Goal: Task Accomplishment & Management: Complete application form

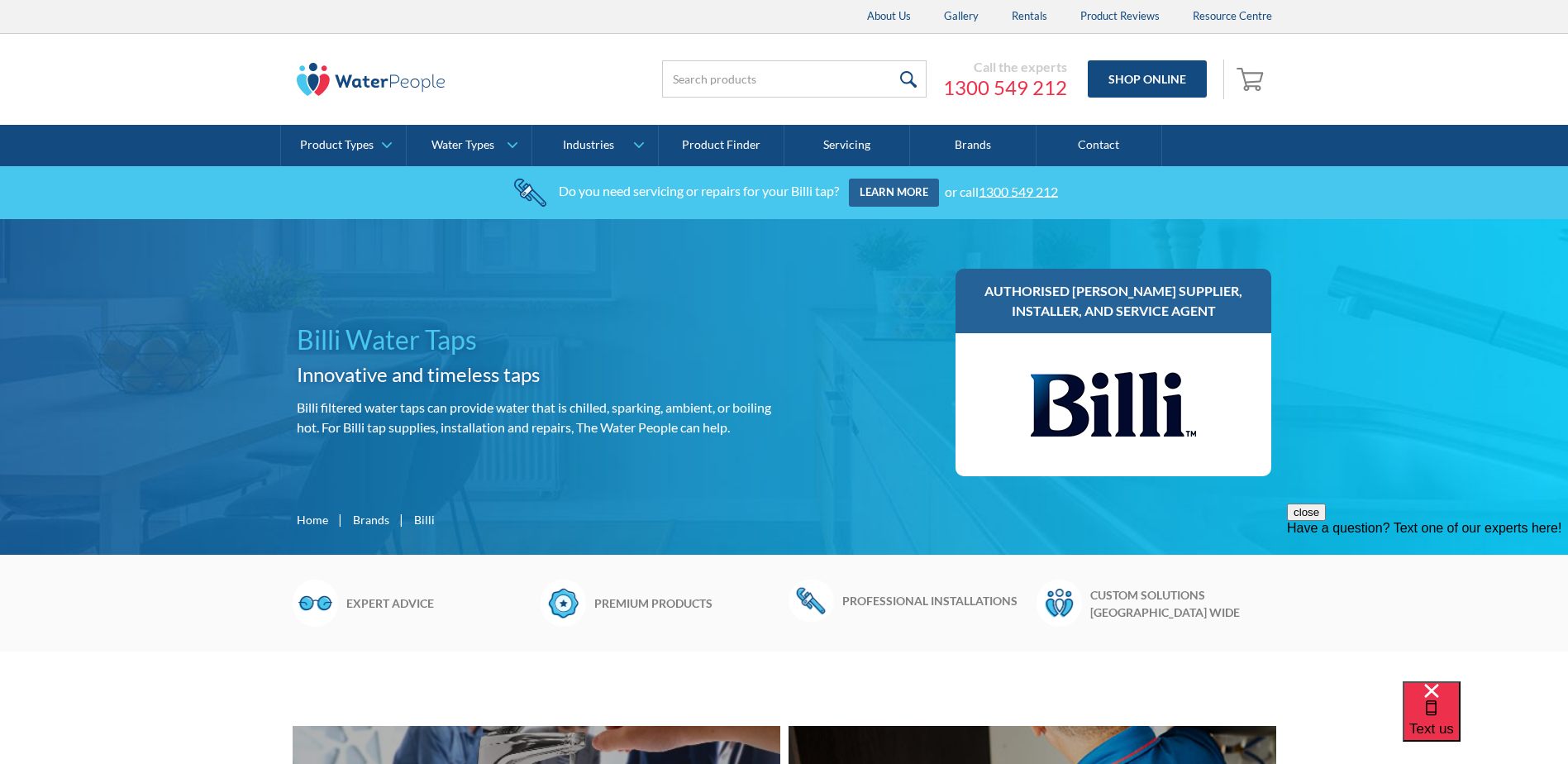
click at [906, 187] on link "Learn more" at bounding box center [894, 192] width 90 height 28
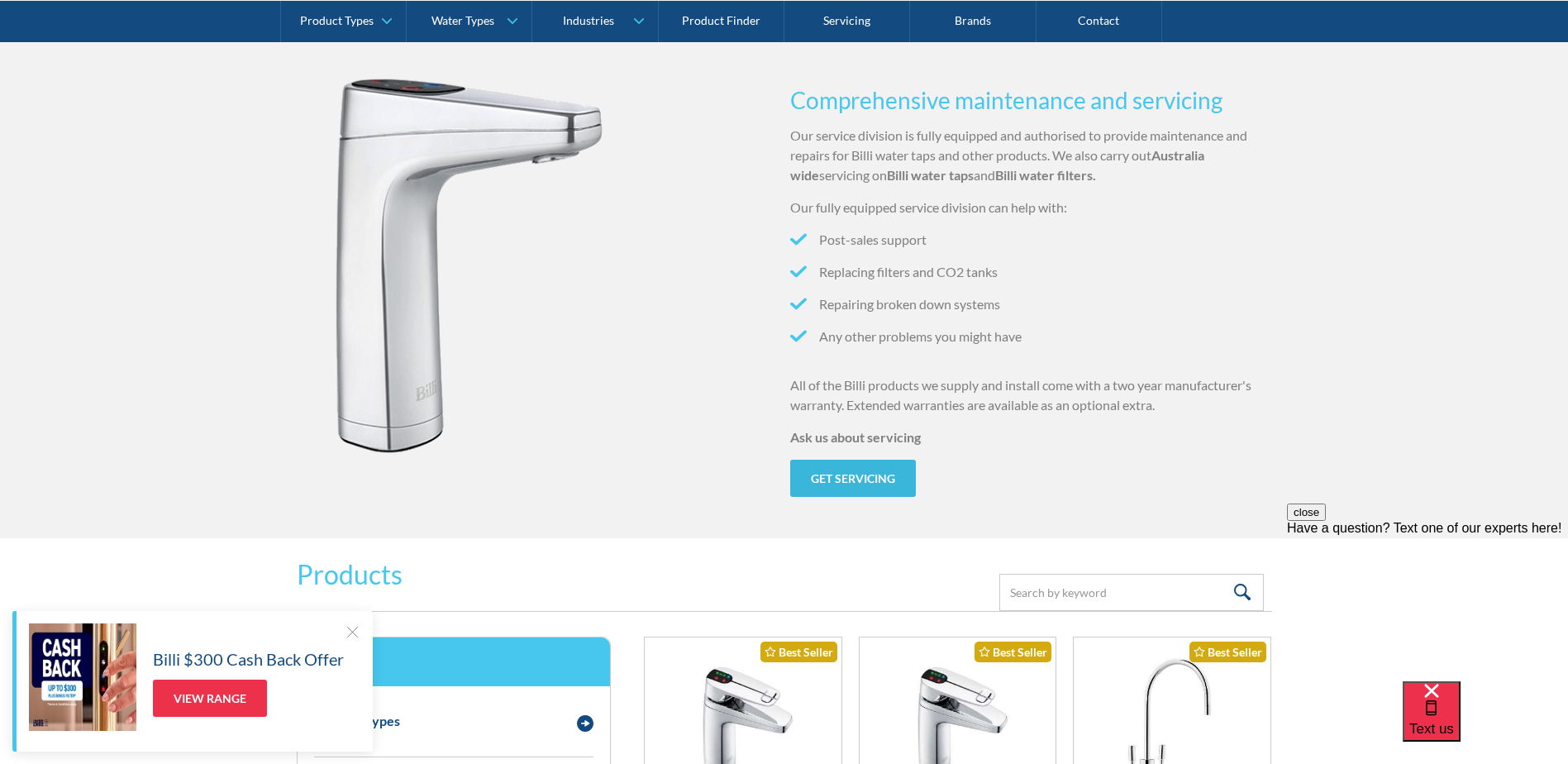
click at [837, 477] on link "Get servicing" at bounding box center [853, 479] width 125 height 37
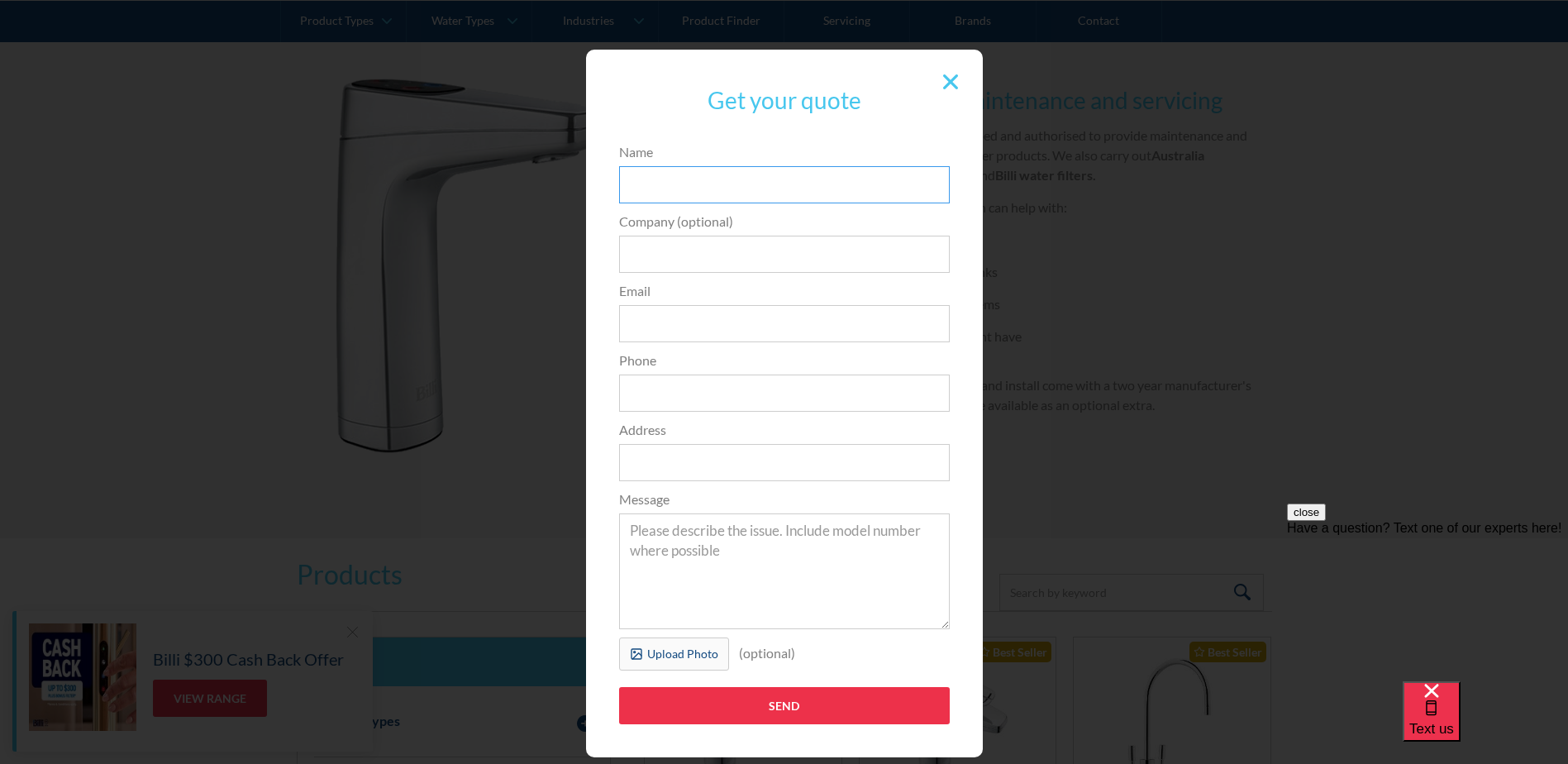
click at [699, 191] on input "Name" at bounding box center [784, 185] width 330 height 37
type input "Lea and Hadyn"
type input "add473d6db59d41051a9413b3a961959"
type input "lea3136@gmail.com"
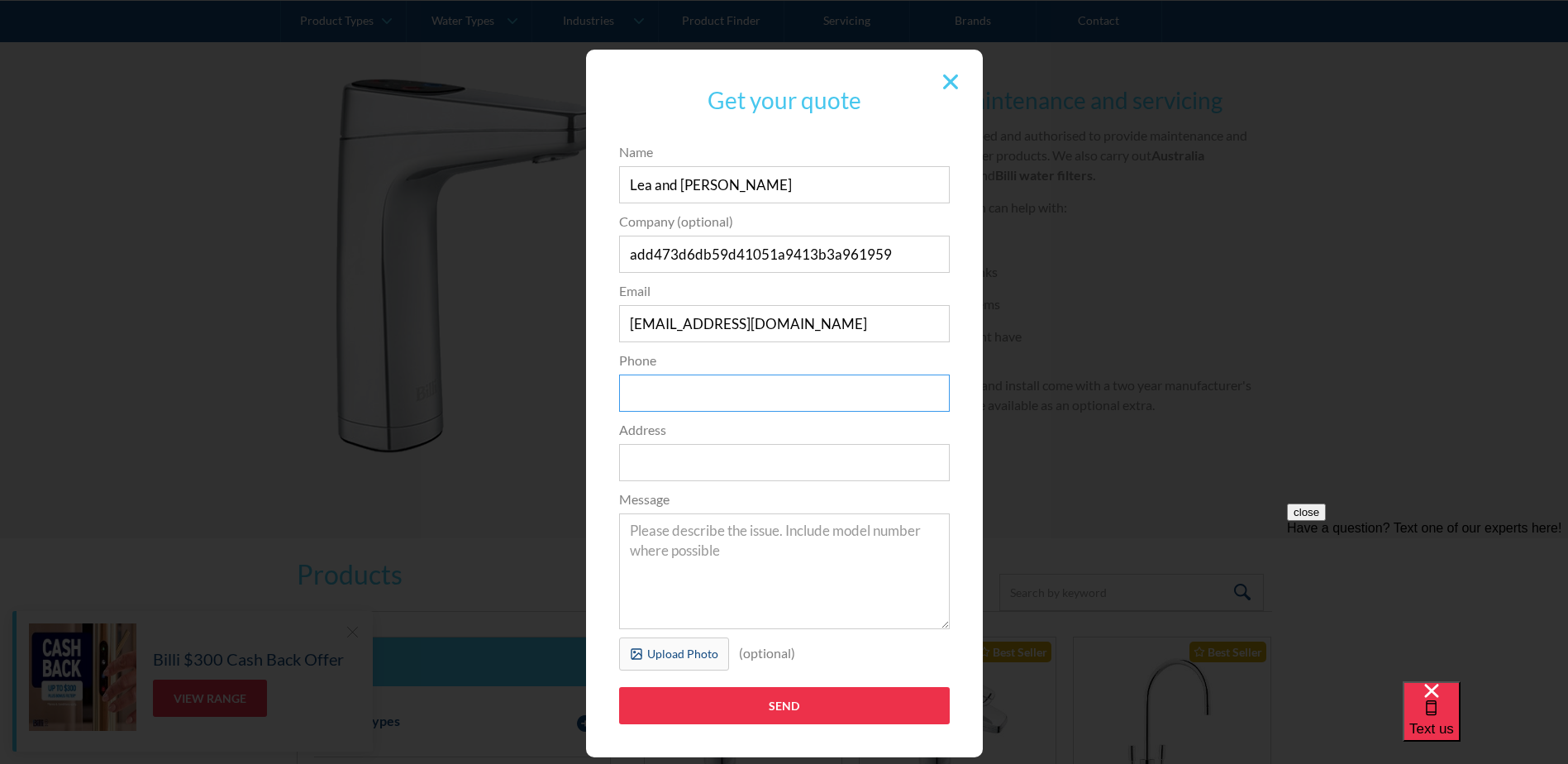
type input "0488330866"
type input "30 Carole Avenue"
drag, startPoint x: 644, startPoint y: 180, endPoint x: 799, endPoint y: 207, distance: 157.3
click at [799, 207] on form "Name Lea and Hadyn Company (optional) add473d6db59d41051a9413b3a961959 Email le…" at bounding box center [784, 442] width 347 height 599
type input "Lea"
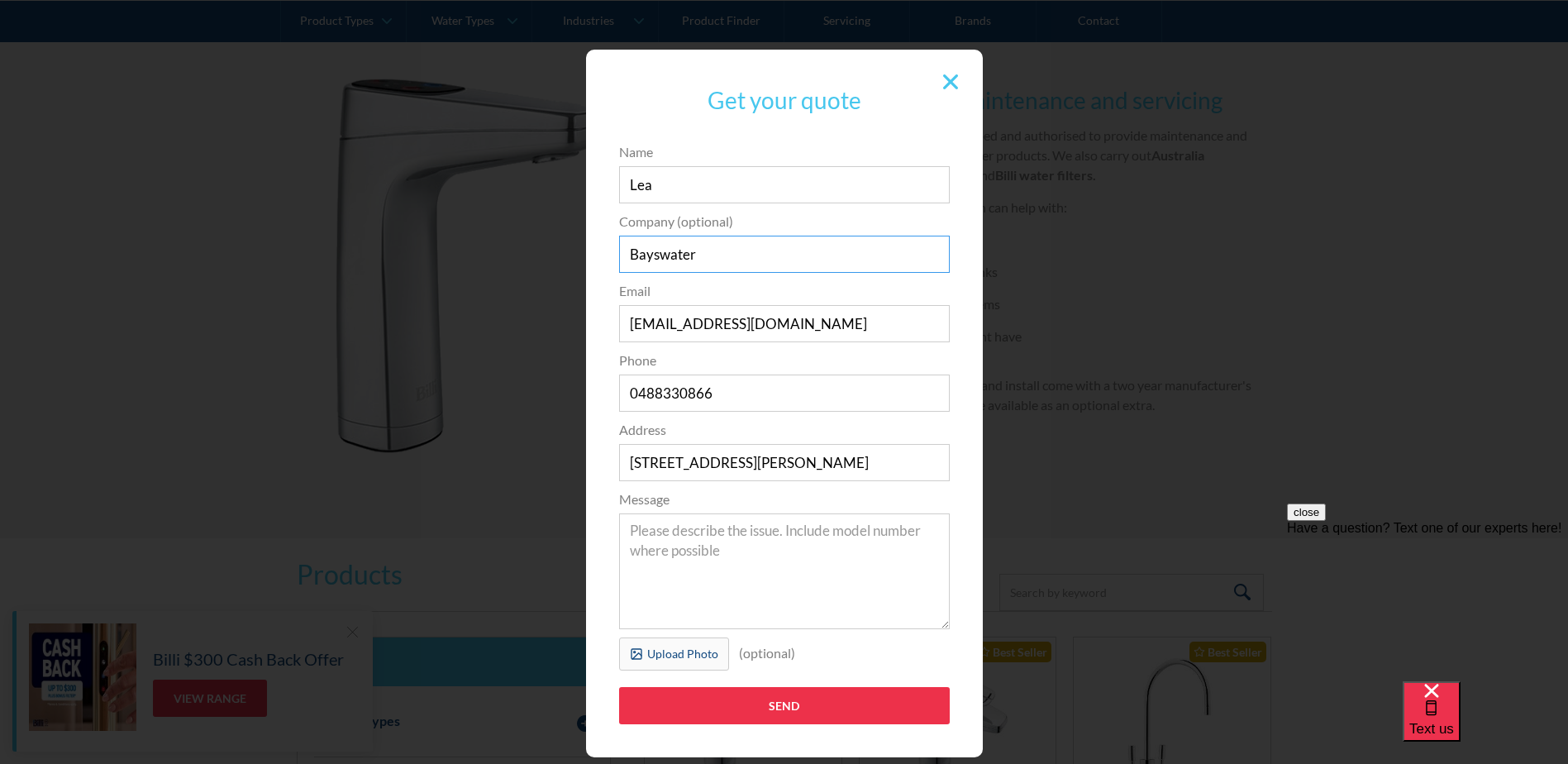
type input "Bayswater Secondary College"
type input "lea.green@education.vic.gov.au"
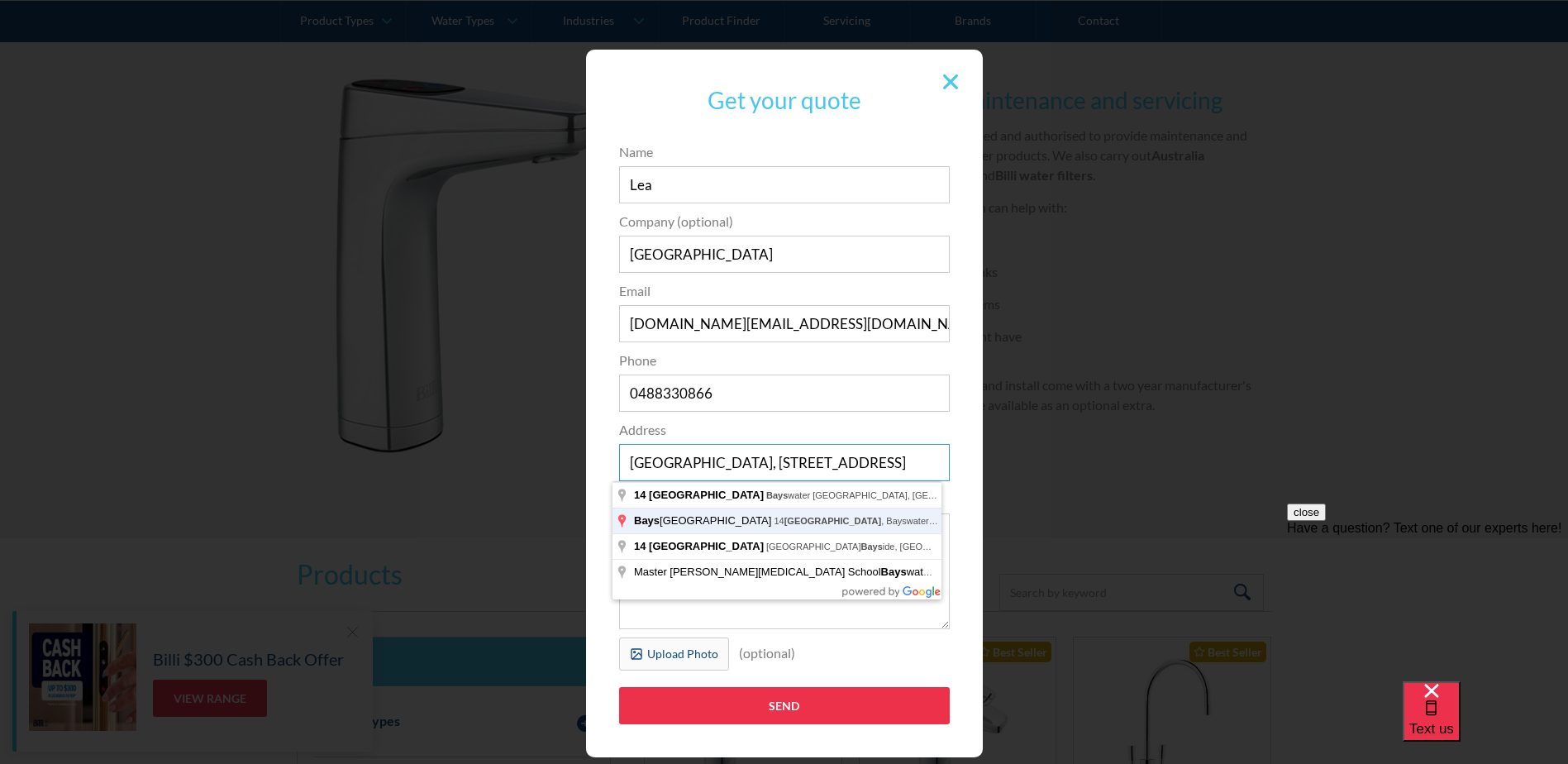
type input "Bayswater Secondary College, 14 Orchard Road, Bayswater VIC, Australia"
click at [619, 687] on input "Send" at bounding box center [784, 705] width 330 height 37
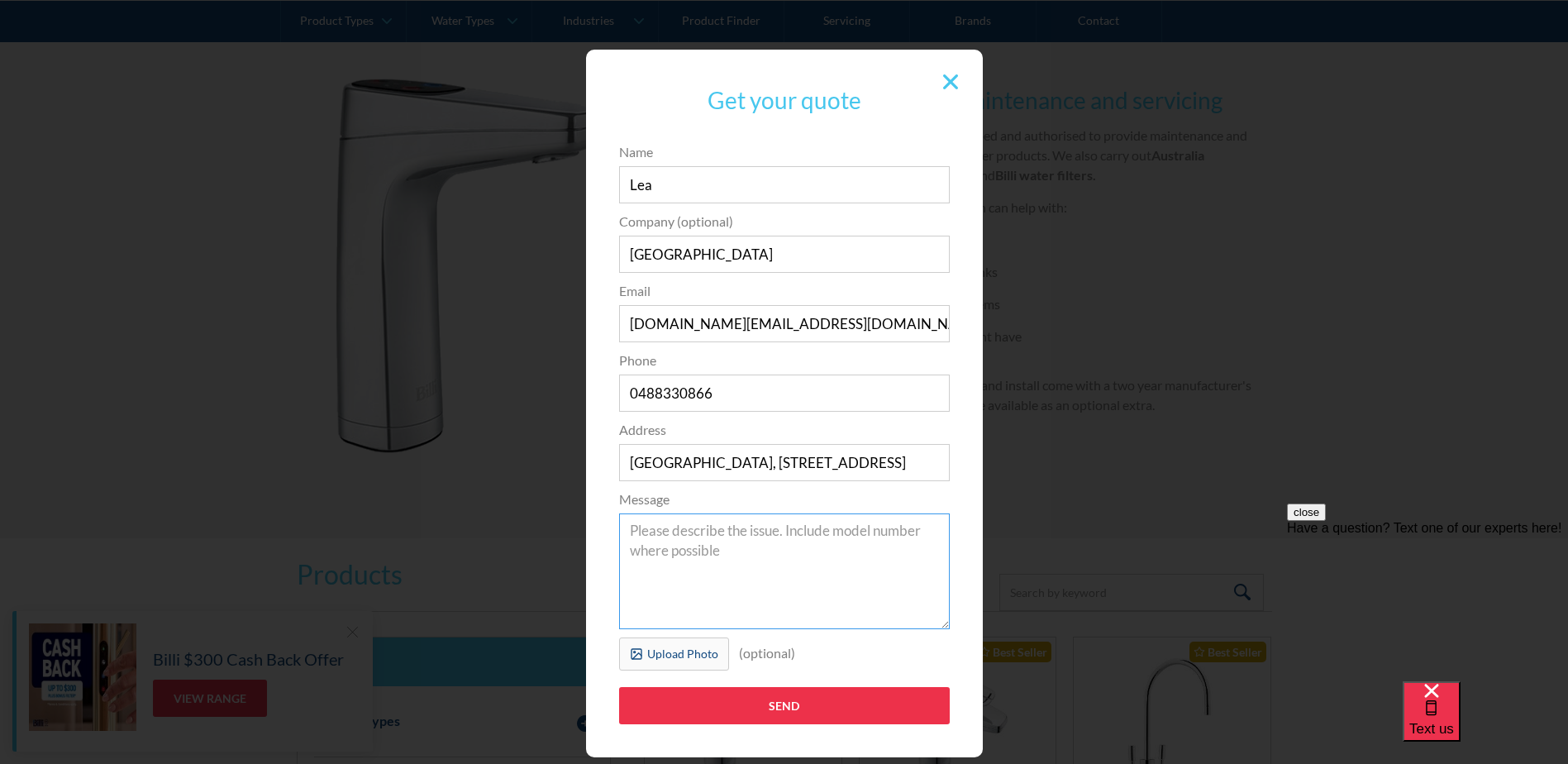
click at [729, 562] on textarea "Message" at bounding box center [784, 572] width 330 height 115
click at [709, 533] on textarea "Message" at bounding box center [784, 572] width 330 height 115
type textarea "We have a unit that is not working and would like a quote please to repair (and…"
click at [677, 659] on div "Upload Photo" at bounding box center [682, 654] width 71 height 18
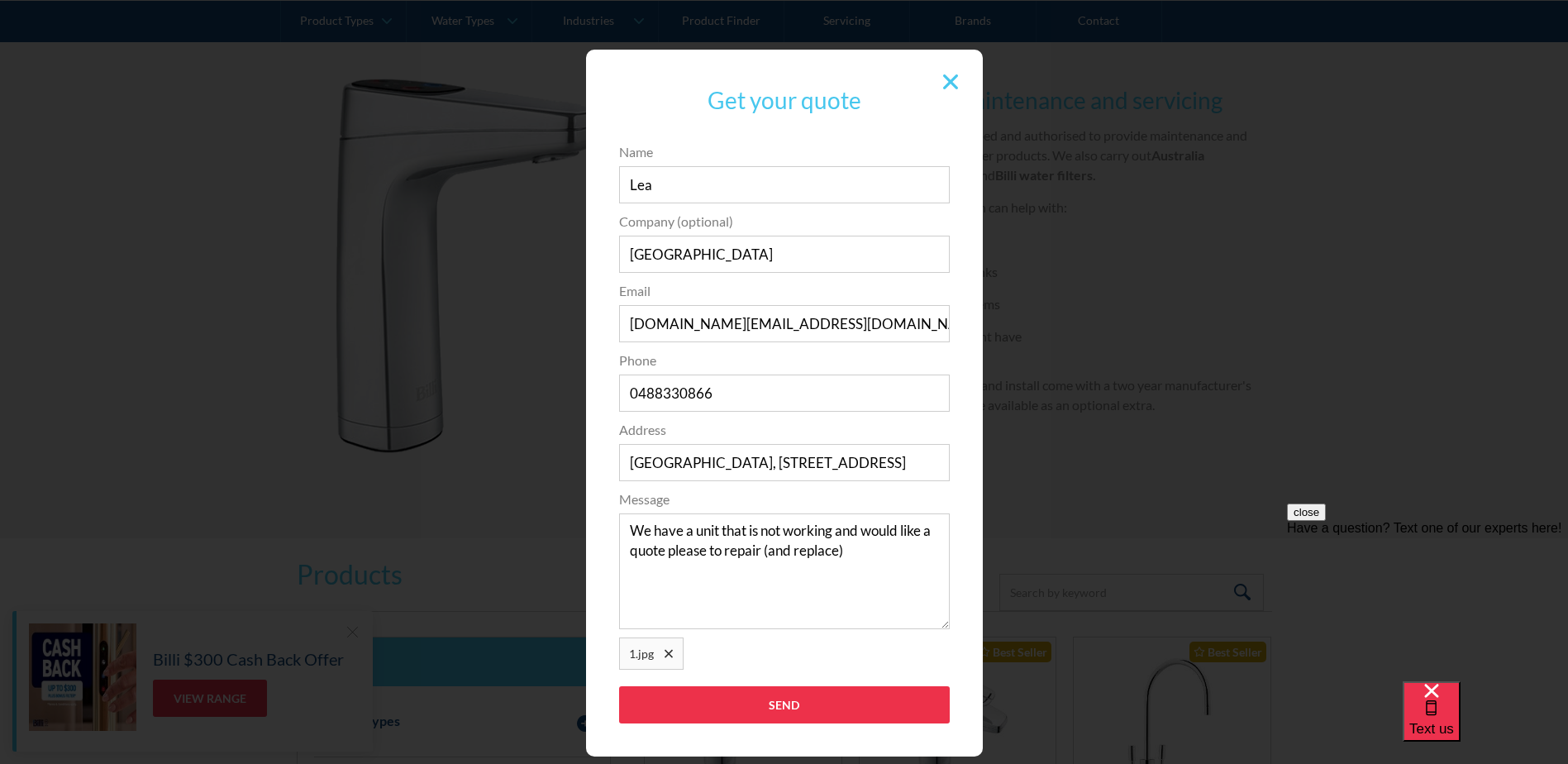
scroll to position [42, 0]
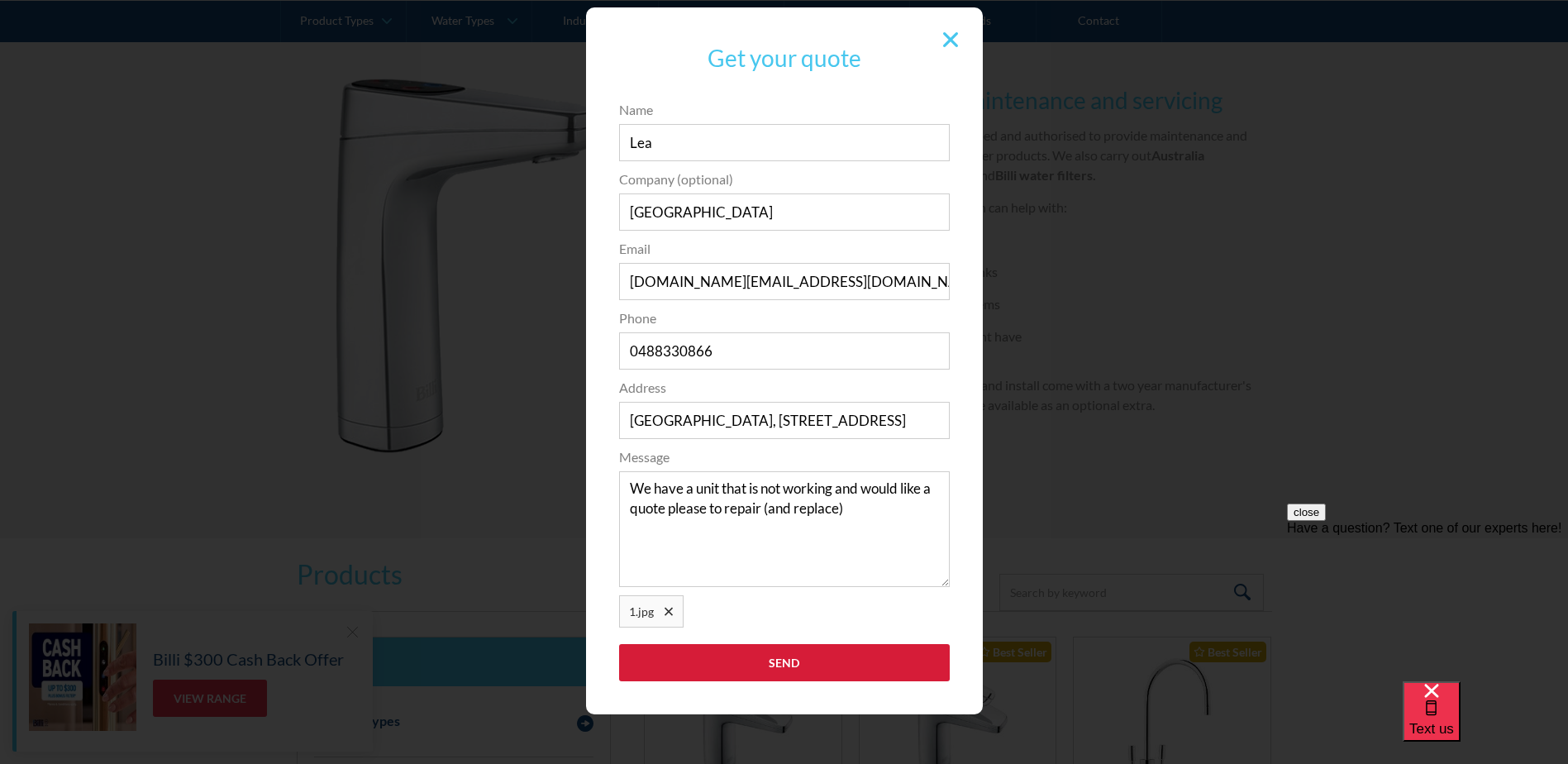
click at [707, 658] on input "Send" at bounding box center [784, 663] width 330 height 37
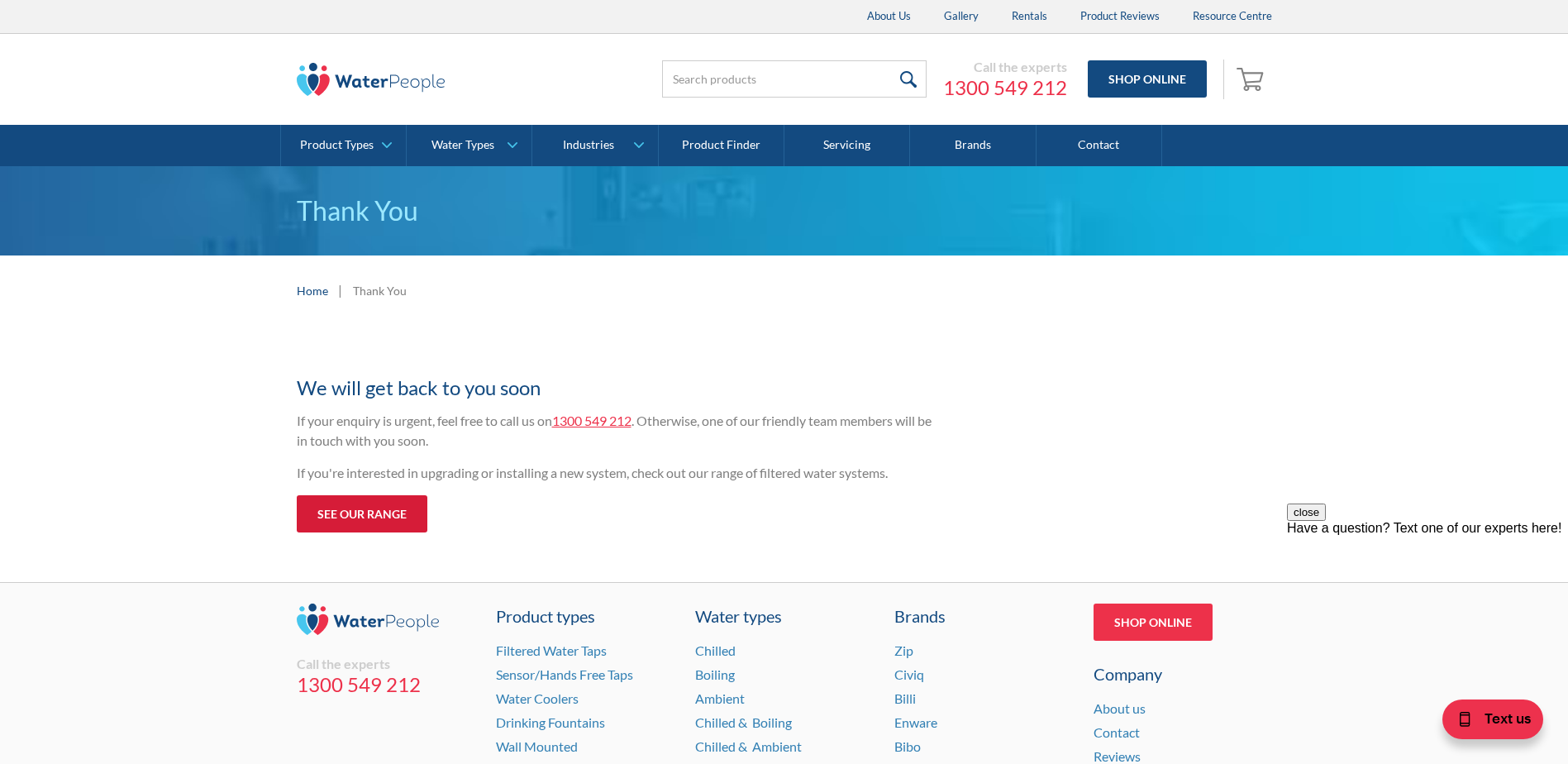
click at [365, 519] on link "See our range" at bounding box center [362, 514] width 130 height 37
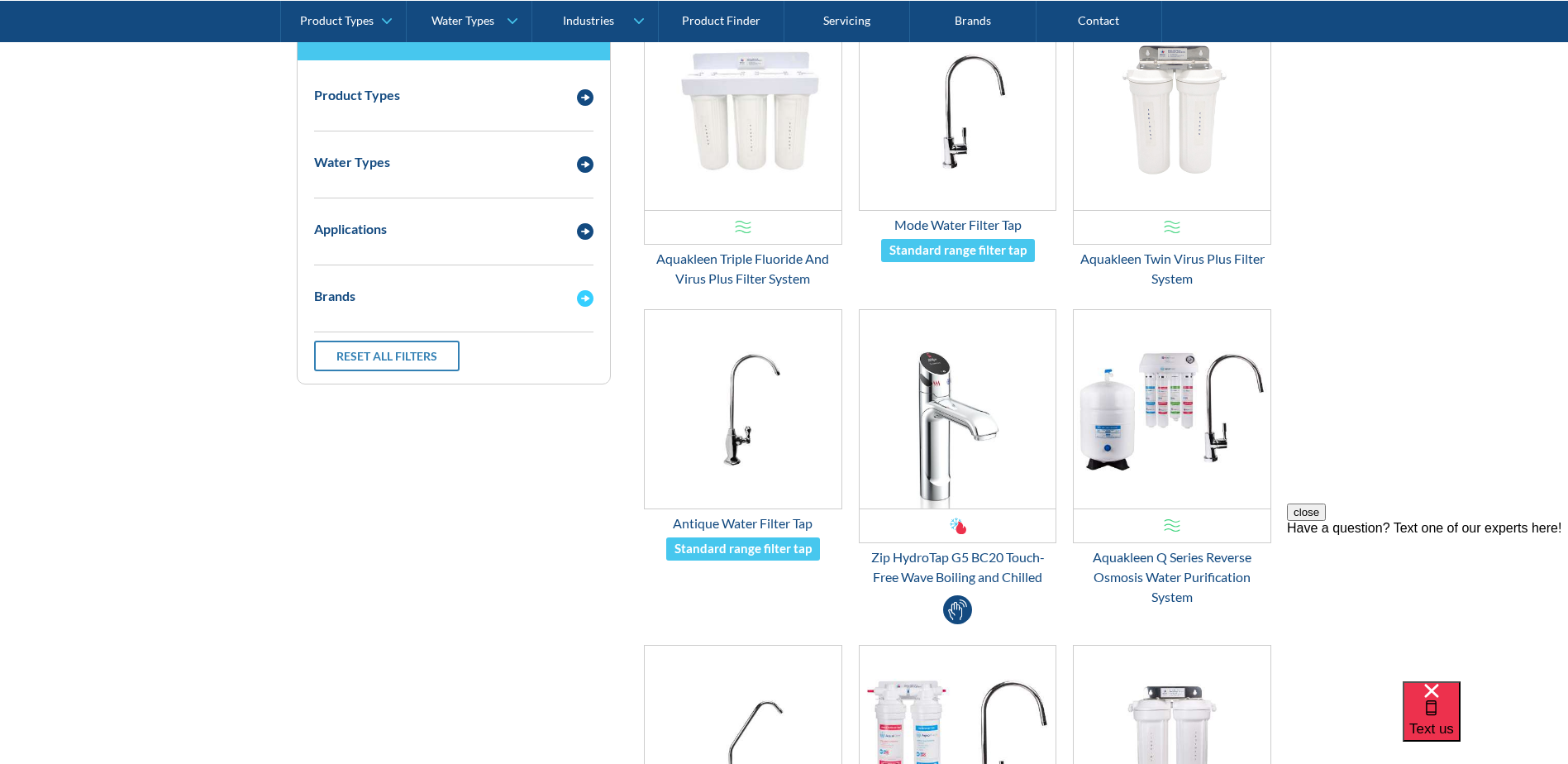
click at [585, 299] on img "Email Form 3" at bounding box center [585, 299] width 17 height 17
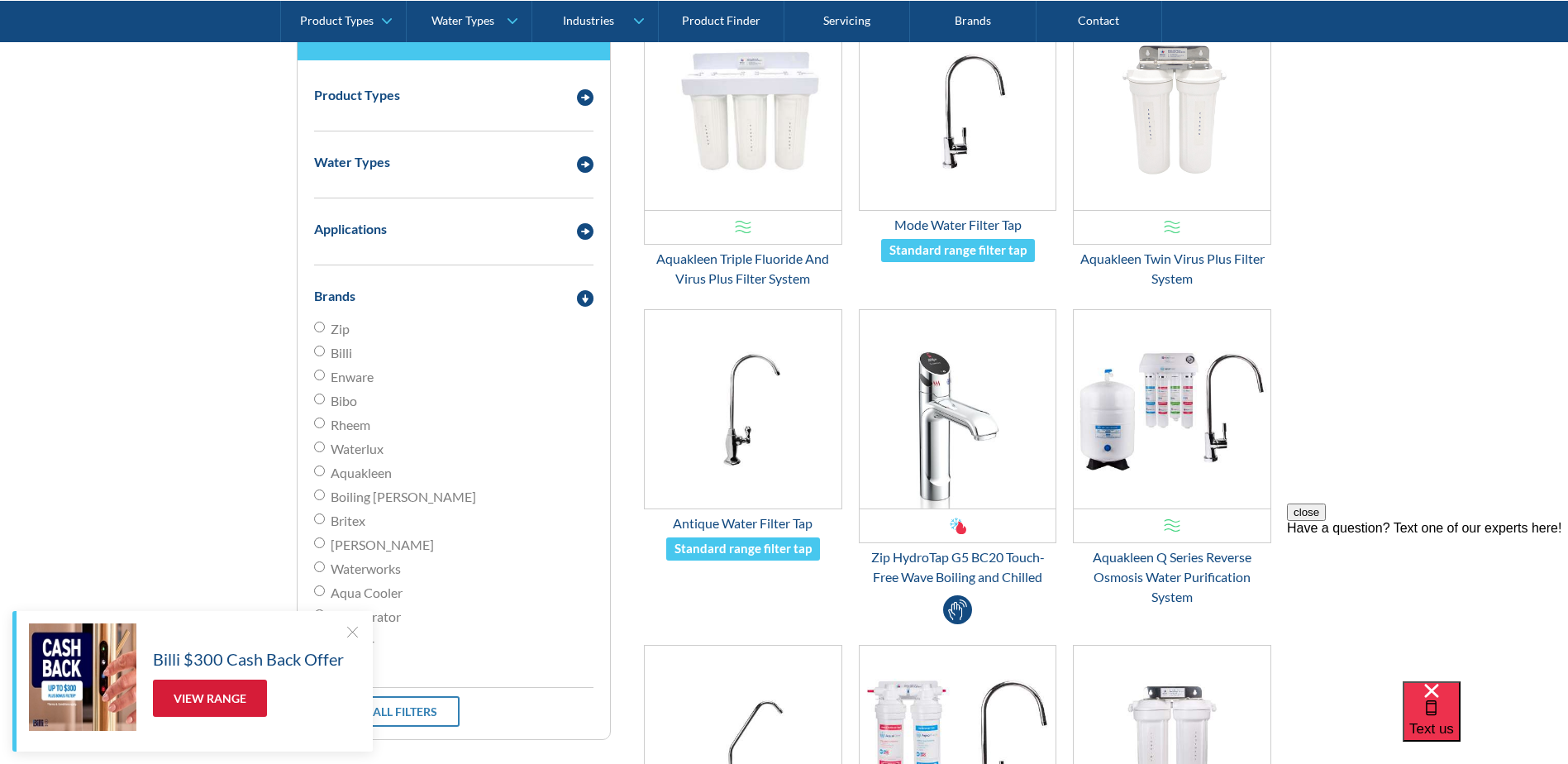
click at [252, 707] on link "View Range" at bounding box center [210, 698] width 114 height 37
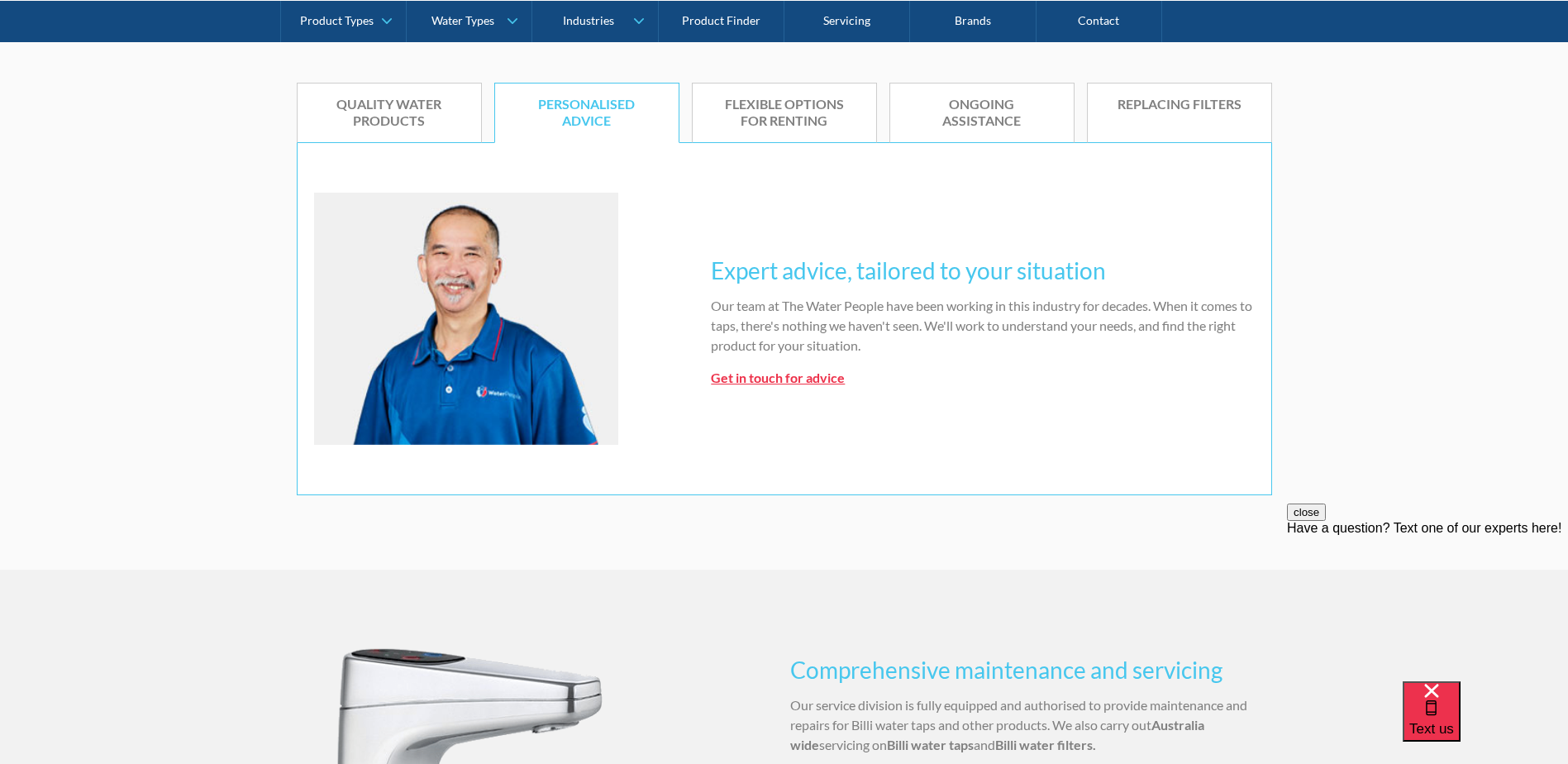
scroll to position [1489, 0]
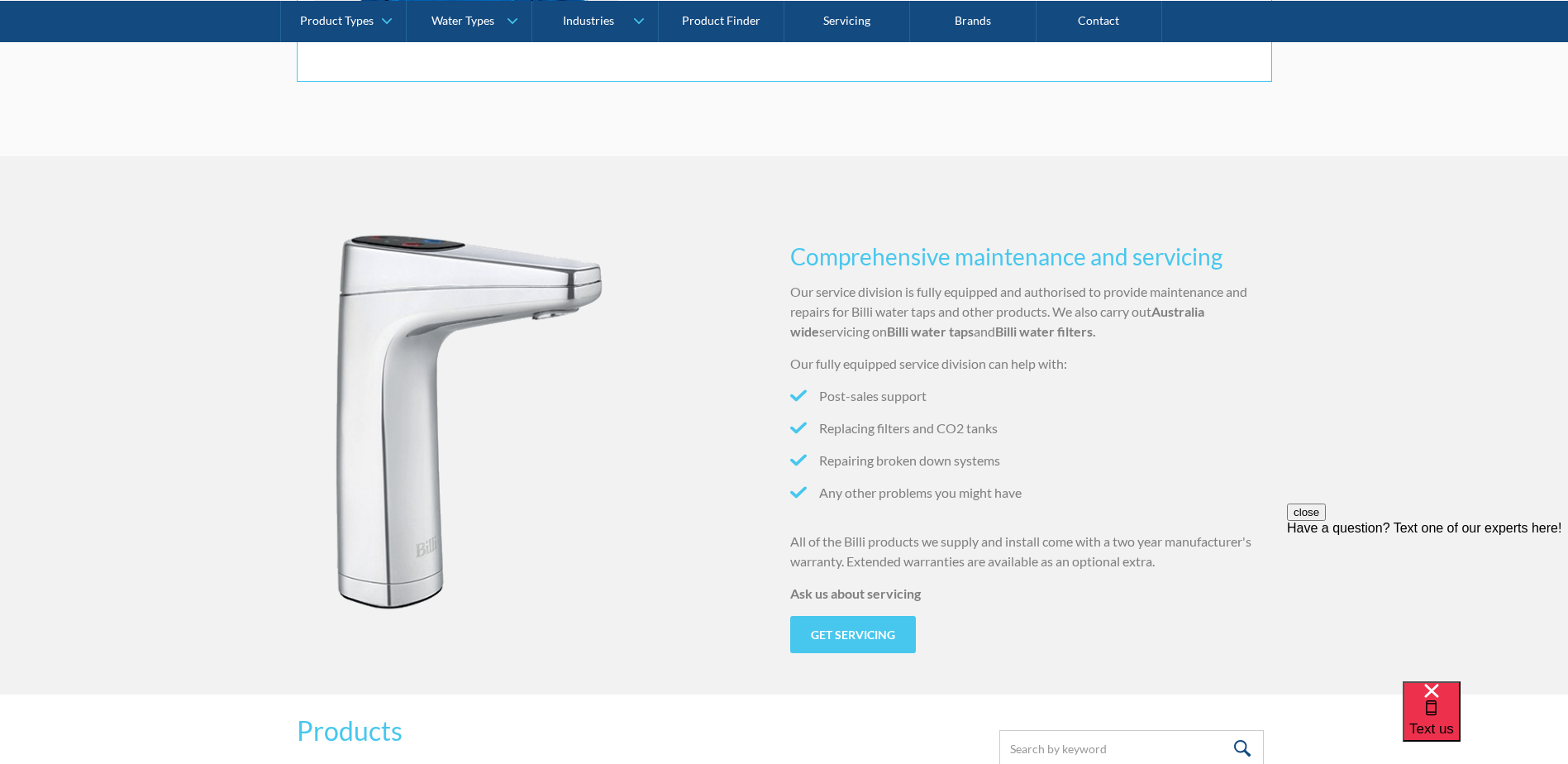
click at [1325, 521] on button "close" at bounding box center [1306, 512] width 38 height 18
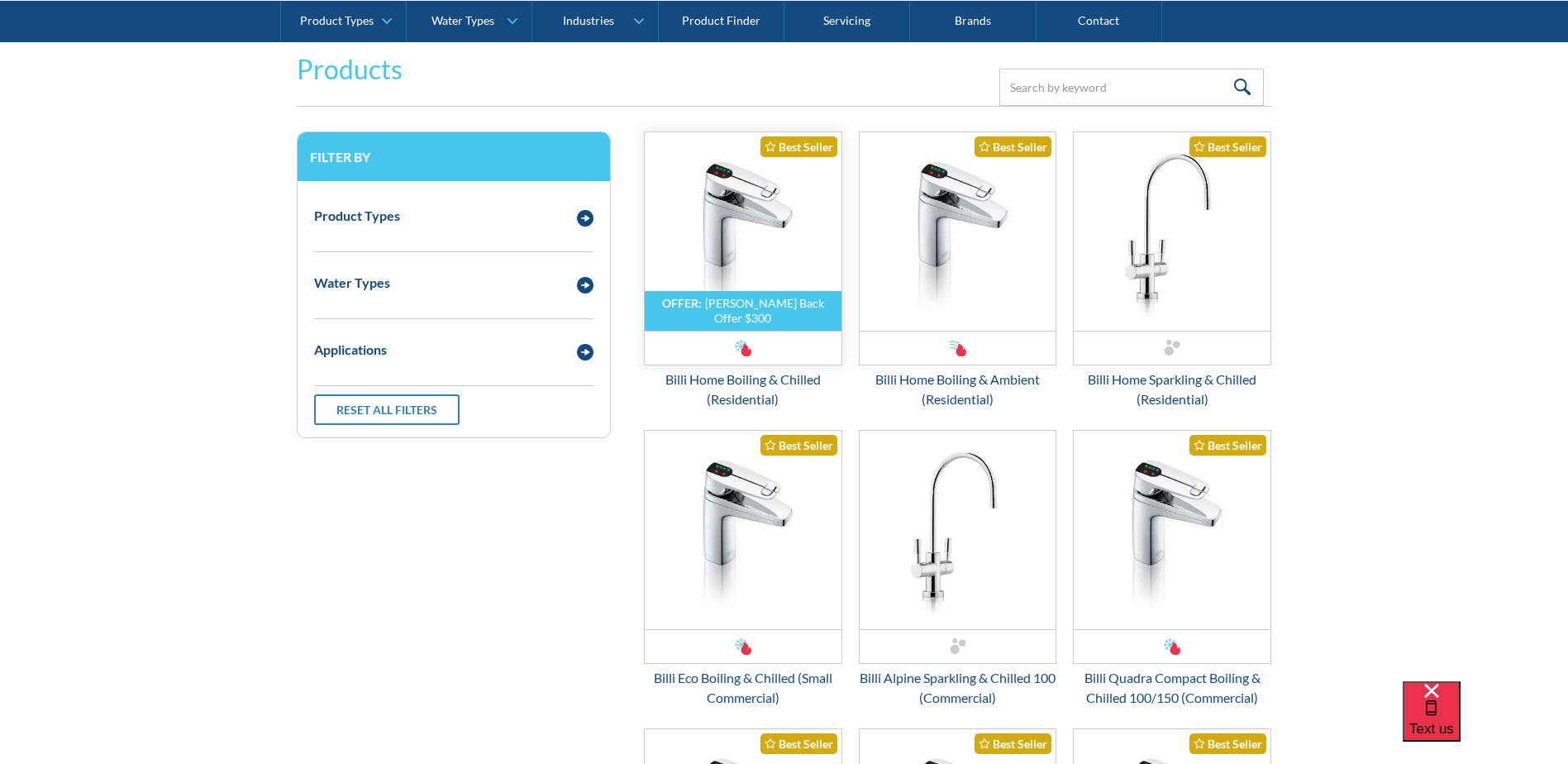
scroll to position [2233, 0]
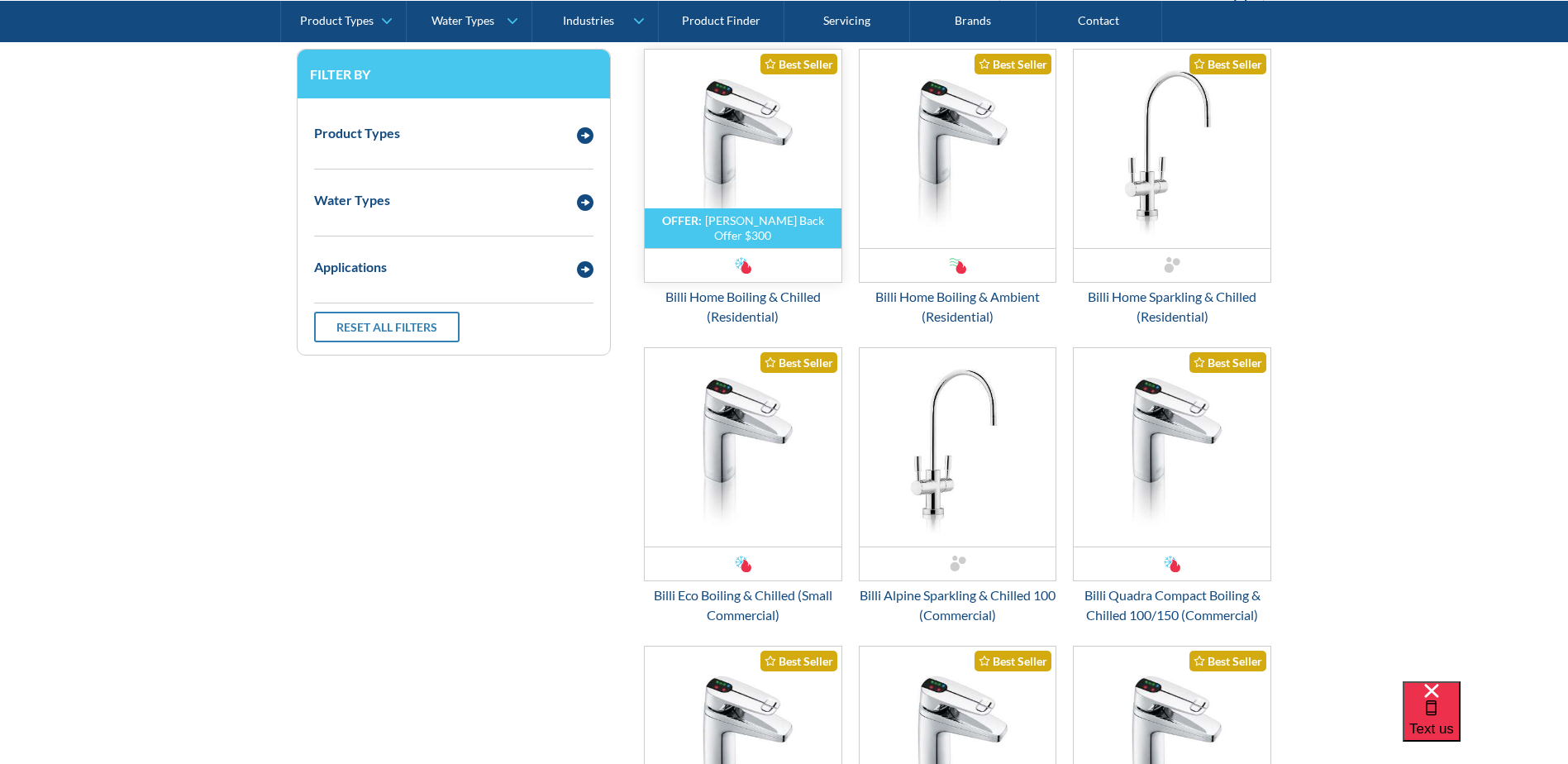
click at [743, 129] on img "Email Form 3" at bounding box center [743, 148] width 197 height 198
